Goal: Task Accomplishment & Management: Use online tool/utility

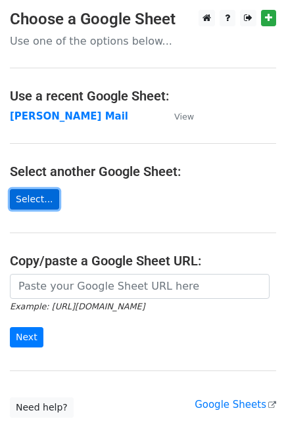
click at [39, 196] on link "Select..." at bounding box center [34, 199] width 49 height 20
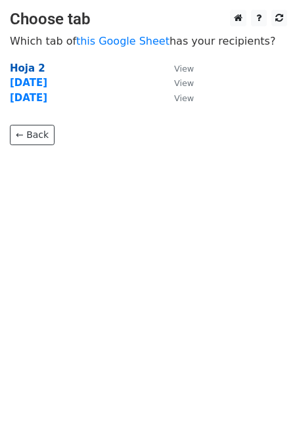
click at [37, 72] on strong "Hoja 2" at bounding box center [27, 68] width 35 height 12
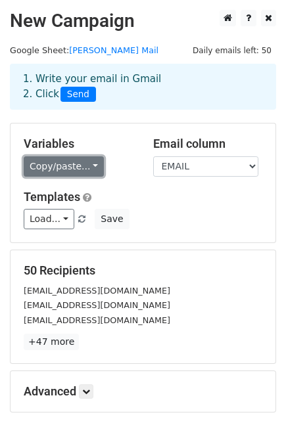
click at [73, 165] on link "Copy/paste..." at bounding box center [64, 166] width 80 height 20
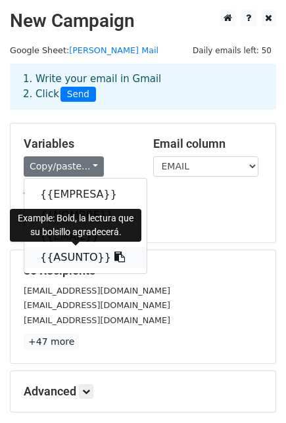
click at [107, 262] on link "{{ASUNTO}}" at bounding box center [85, 257] width 122 height 21
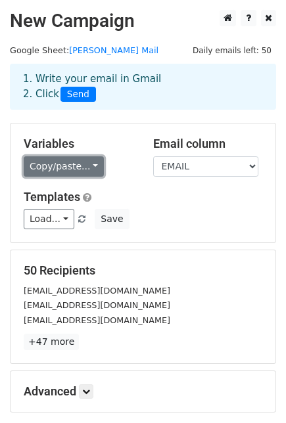
click at [90, 165] on link "Copy/paste..." at bounding box center [64, 166] width 80 height 20
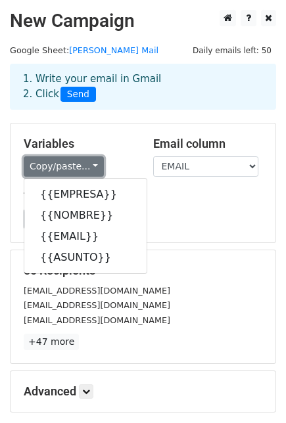
click at [89, 164] on link "Copy/paste..." at bounding box center [64, 166] width 80 height 20
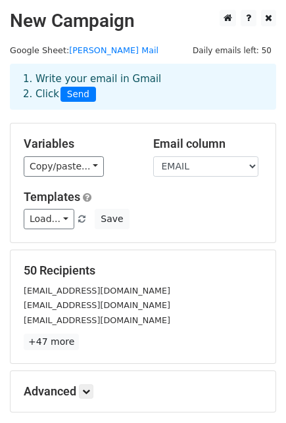
click at [204, 198] on h5 "Templates" at bounding box center [143, 197] width 238 height 14
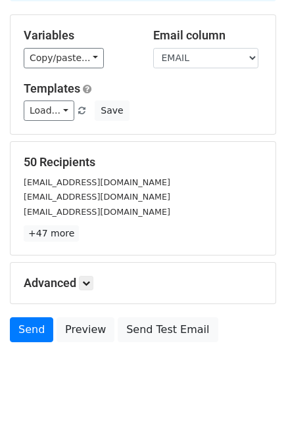
scroll to position [137, 0]
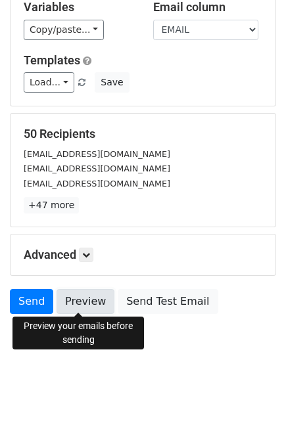
click at [71, 294] on link "Preview" at bounding box center [85, 301] width 58 height 25
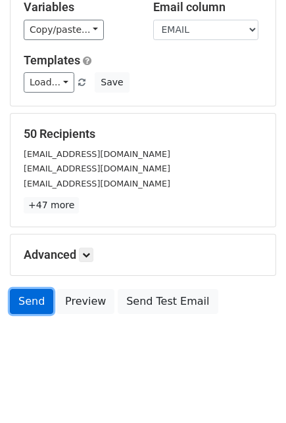
click at [30, 301] on link "Send" at bounding box center [31, 301] width 43 height 25
